Goal: Task Accomplishment & Management: Use online tool/utility

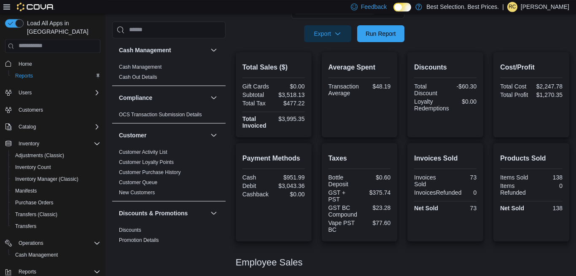
scroll to position [98, 0]
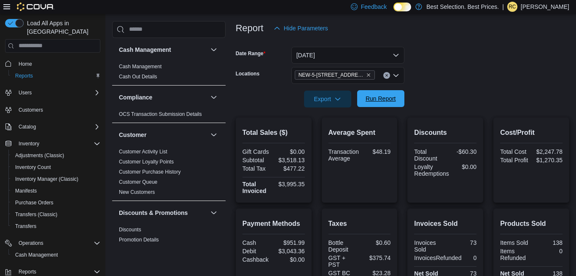
click at [371, 99] on span "Run Report" at bounding box center [381, 98] width 30 height 8
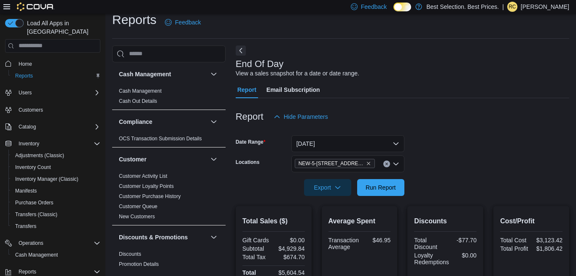
scroll to position [0, 0]
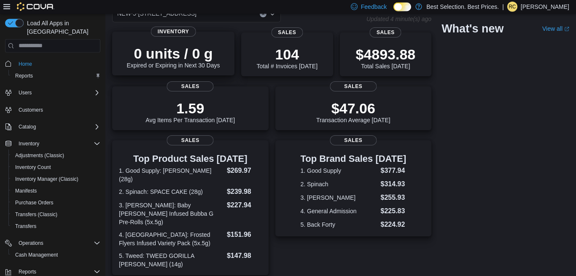
scroll to position [48, 0]
